Goal: Information Seeking & Learning: Learn about a topic

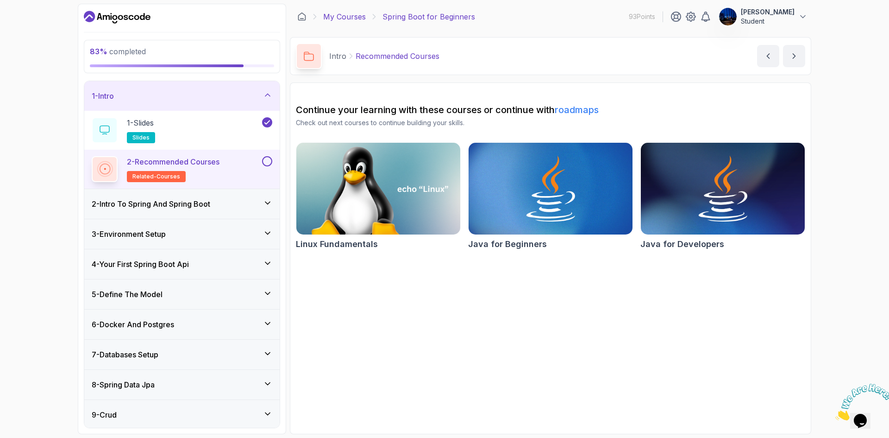
click at [347, 17] on link "My Courses" at bounding box center [344, 16] width 43 height 11
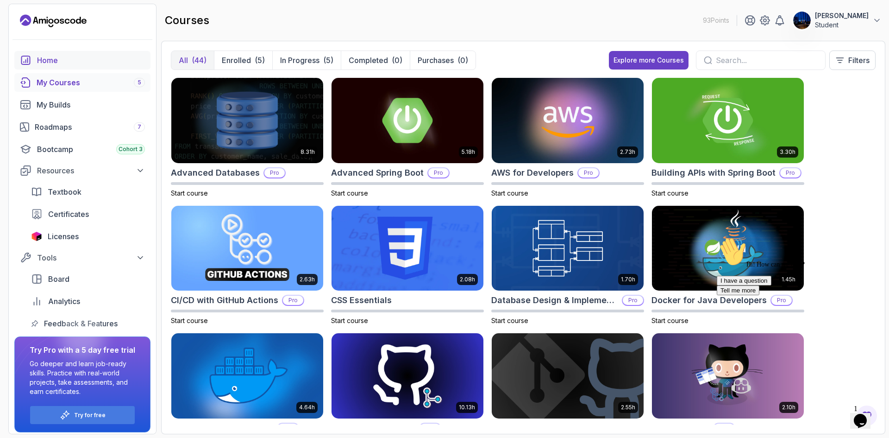
click at [60, 58] on div "Home" at bounding box center [91, 60] width 108 height 11
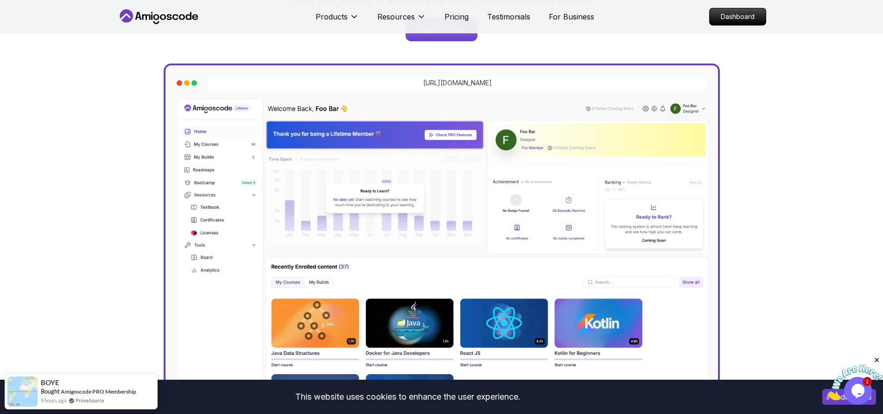
scroll to position [278, 0]
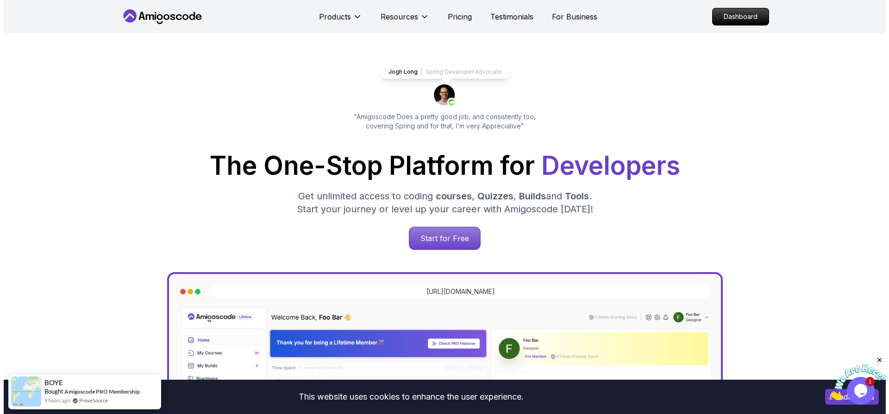
scroll to position [0, 0]
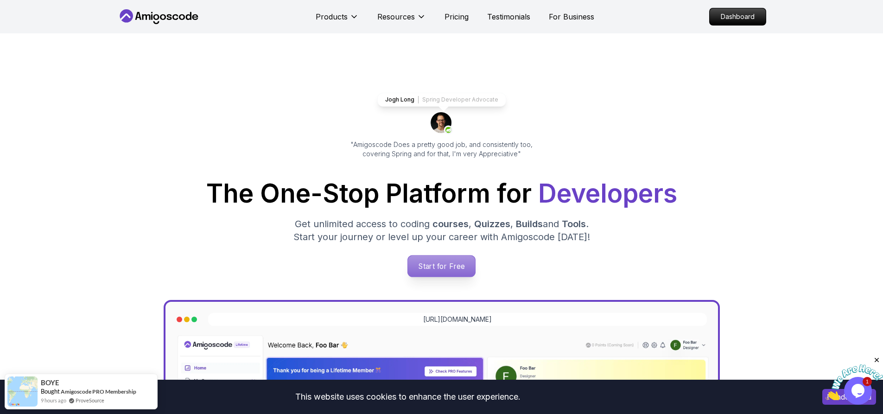
click at [443, 264] on p "Start for Free" at bounding box center [441, 265] width 67 height 21
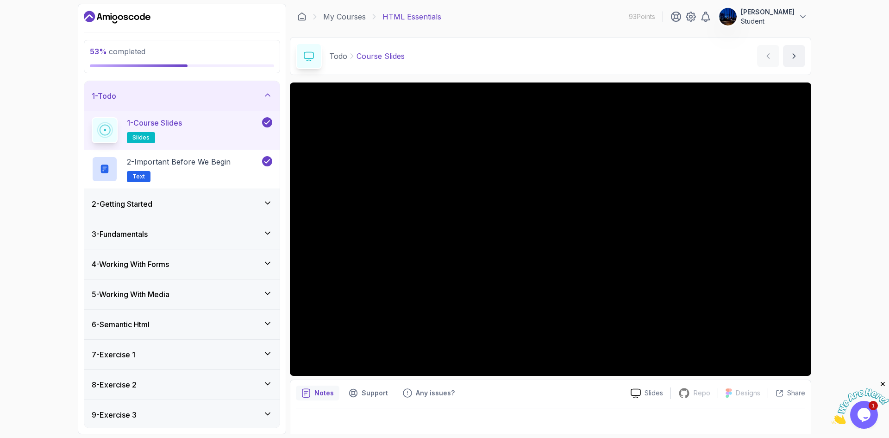
click at [219, 259] on div "4 - Working With Forms" at bounding box center [182, 264] width 181 height 11
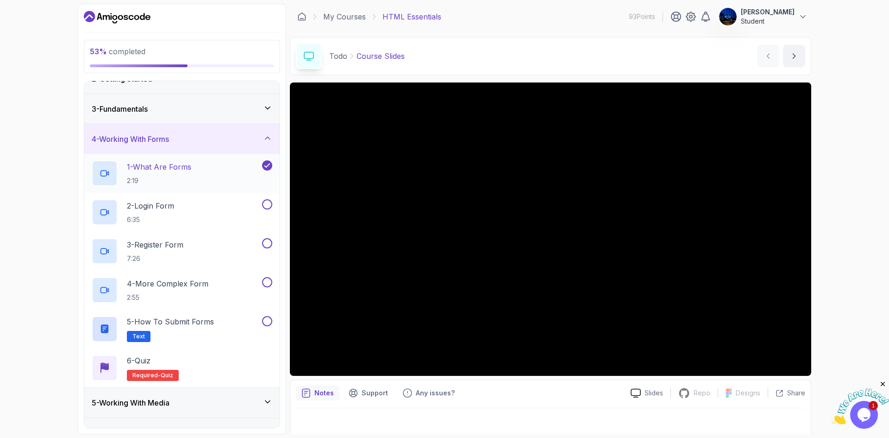
scroll to position [46, 0]
click at [866, 115] on div "53 % completed 1 - Todo 2 - Getting Started 3 - Fundamentals 4 - Working With F…" at bounding box center [444, 219] width 889 height 438
drag, startPoint x: 62, startPoint y: 143, endPoint x: 131, endPoint y: 146, distance: 69.1
click at [62, 143] on div "53 % completed 1 - Todo 2 - Getting Started 3 - Fundamentals 4 - Working With F…" at bounding box center [444, 219] width 889 height 438
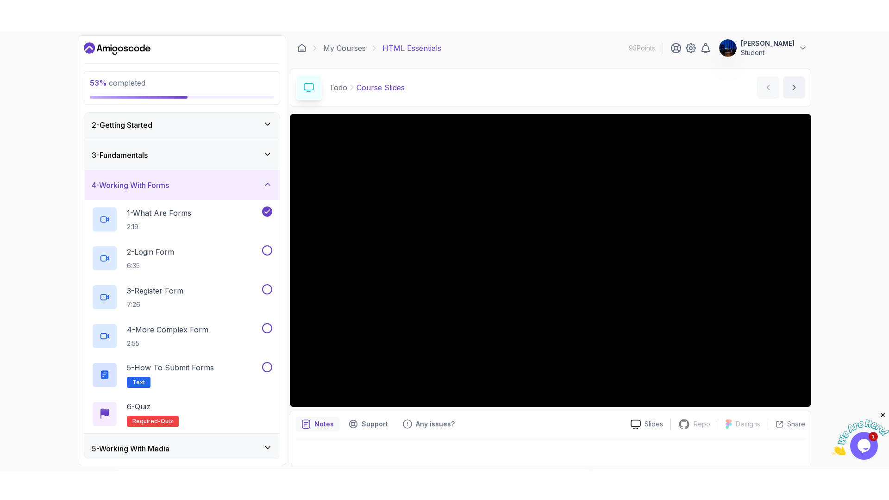
scroll to position [6, 0]
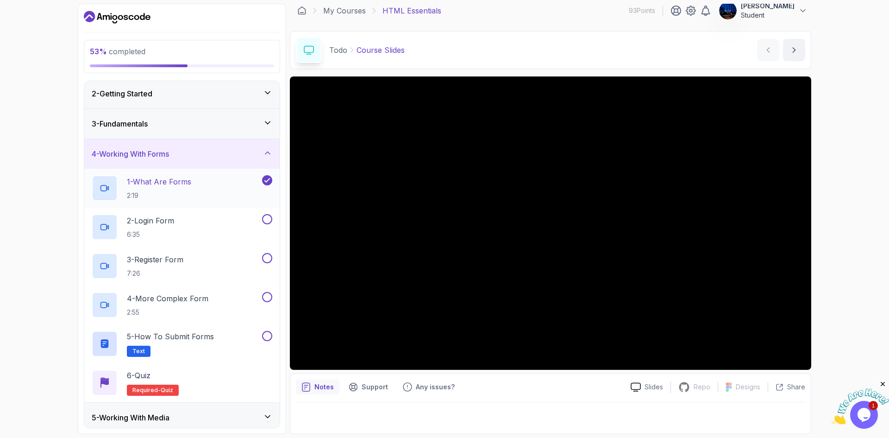
click at [164, 186] on p "1 - What Are Forms" at bounding box center [159, 181] width 64 height 11
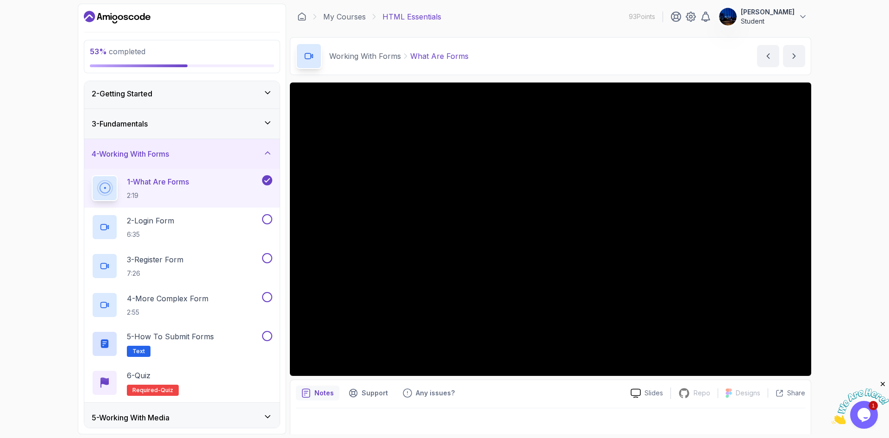
scroll to position [6, 0]
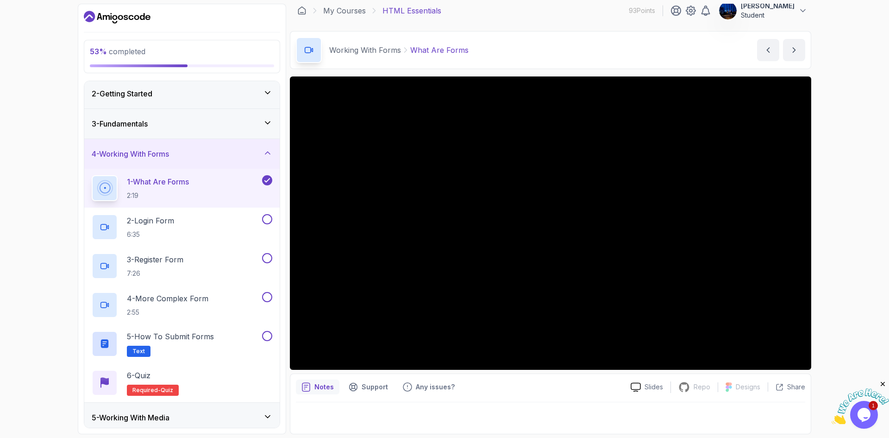
drag, startPoint x: 47, startPoint y: 124, endPoint x: 69, endPoint y: 124, distance: 21.3
click at [47, 124] on div "53 % completed 1 - Todo 2 - Getting Started 3 - Fundamentals 4 - Working With F…" at bounding box center [444, 219] width 889 height 438
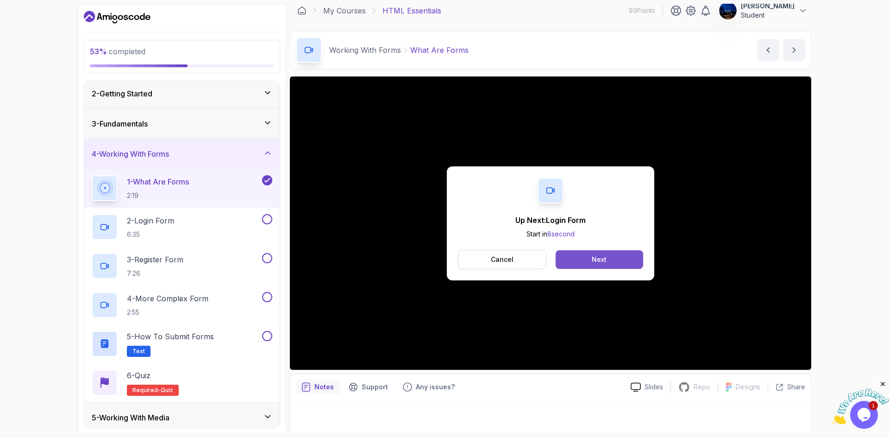
click at [601, 258] on div "Next" at bounding box center [599, 259] width 15 height 9
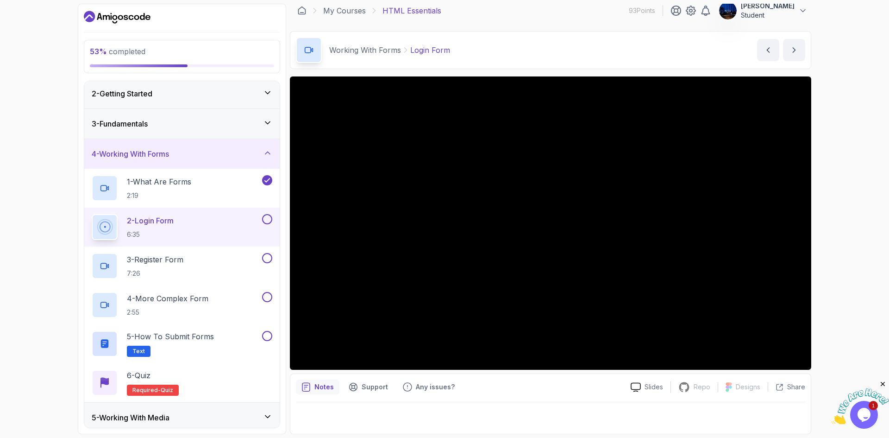
click at [51, 169] on div "53 % completed 1 - Todo 2 - Getting Started 3 - Fundamentals 4 - Working With F…" at bounding box center [444, 219] width 889 height 438
click at [870, 158] on div "53 % completed 1 - Todo 2 - Getting Started 3 - Fundamentals 4 - Working With F…" at bounding box center [444, 219] width 889 height 438
click at [859, 206] on div "53 % completed 1 - Todo 2 - Getting Started 3 - Fundamentals 4 - Working With F…" at bounding box center [444, 219] width 889 height 438
drag, startPoint x: 28, startPoint y: 238, endPoint x: 29, endPoint y: 225, distance: 13.0
click at [27, 234] on div "53 % completed 1 - Todo 2 - Getting Started 3 - Fundamentals 4 - Working With F…" at bounding box center [444, 219] width 889 height 438
